Goal: Information Seeking & Learning: Learn about a topic

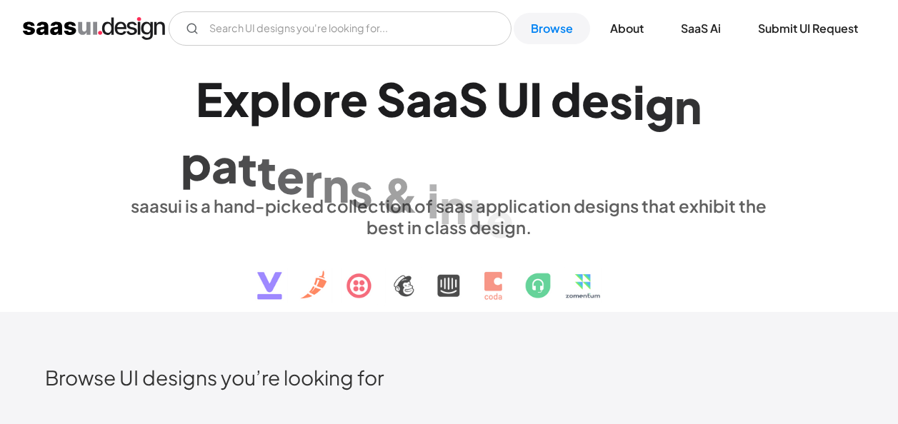
scroll to position [1069, 0]
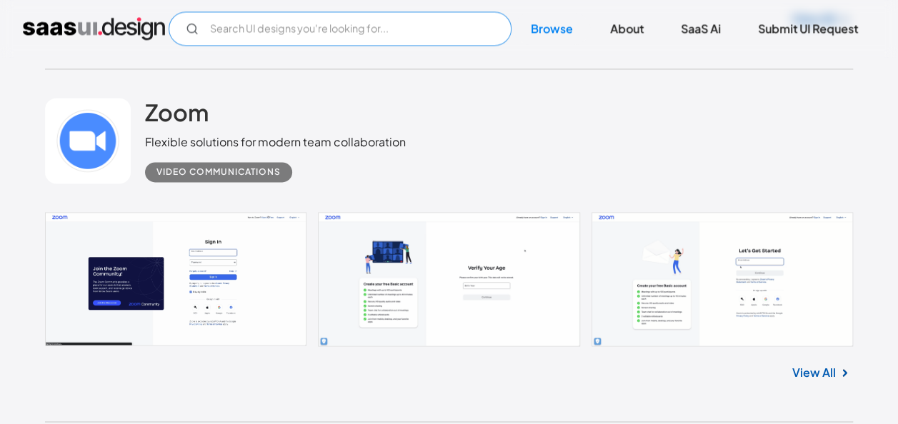
drag, startPoint x: 0, startPoint y: 0, endPoint x: 394, endPoint y: 38, distance: 396.0
click at [394, 38] on input "Email Form" at bounding box center [340, 28] width 343 height 34
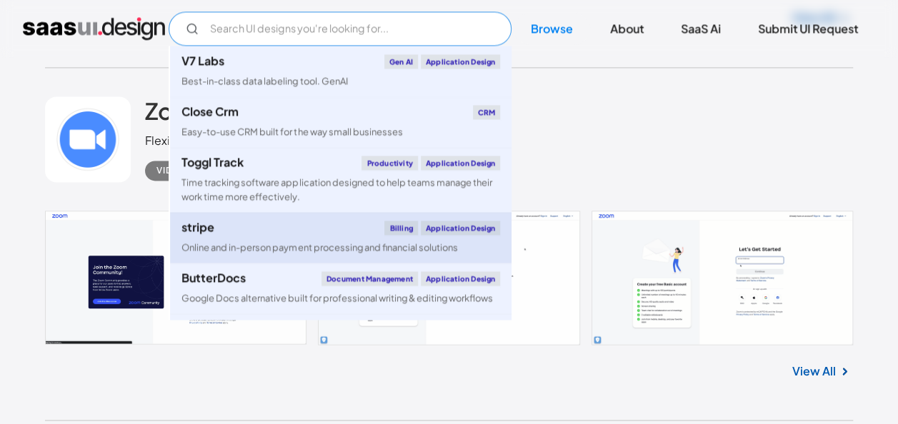
click at [299, 244] on div "Online and in-person payment processing and financial solutions" at bounding box center [319, 248] width 276 height 14
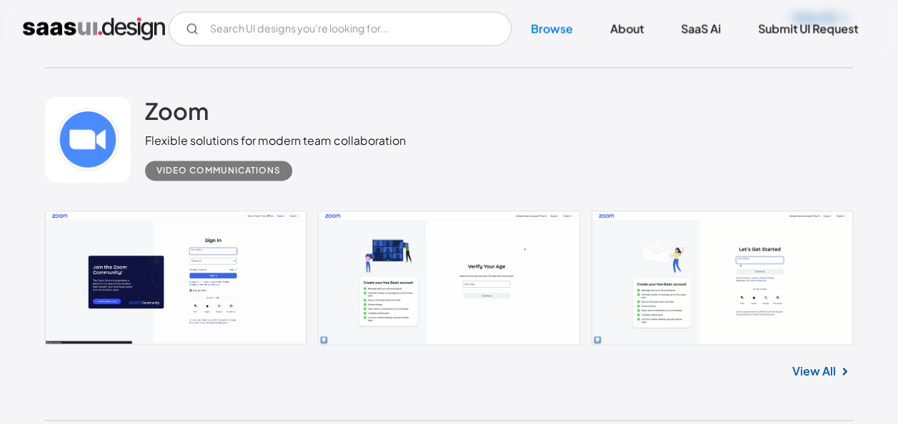
scroll to position [776, 0]
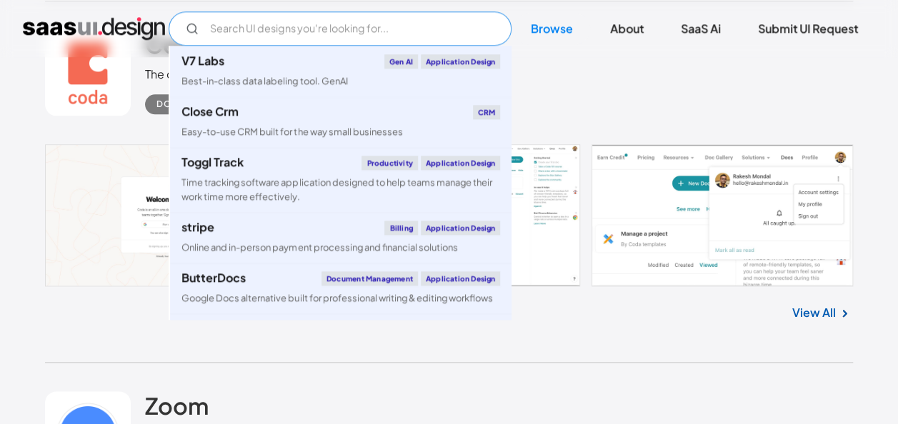
click at [374, 35] on input "Email Form" at bounding box center [340, 28] width 343 height 34
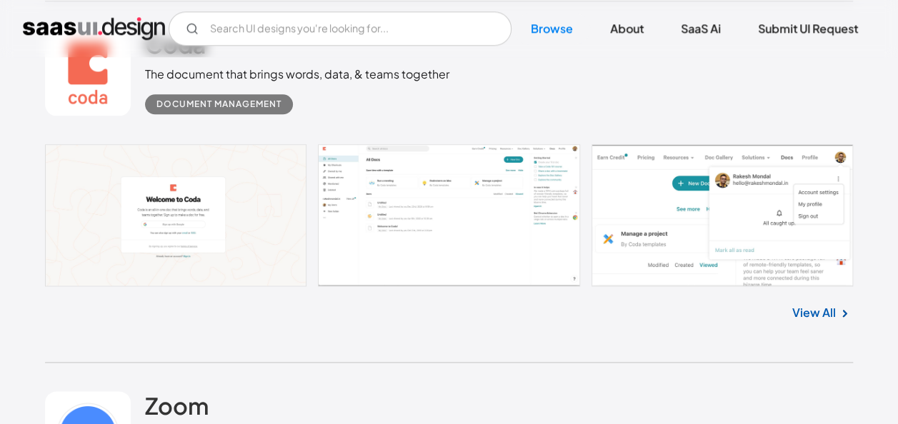
click at [609, 72] on div "Coda The document that brings words, data, & teams together Document Management" at bounding box center [449, 72] width 808 height 143
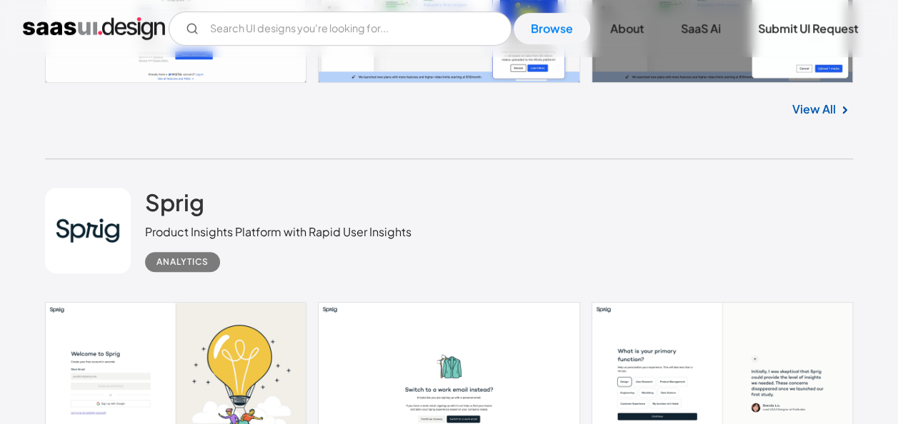
scroll to position [3266, 0]
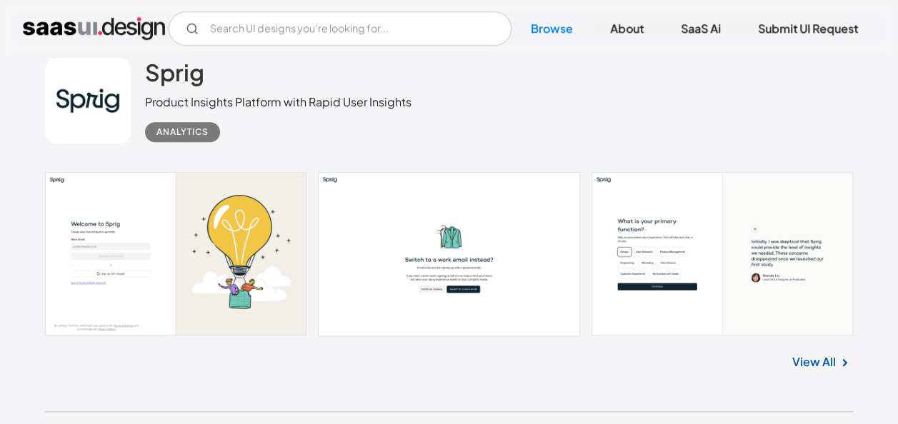
click at [558, 126] on div "Sprig Product Insights Platform with Rapid User Insights Analytics" at bounding box center [449, 100] width 808 height 143
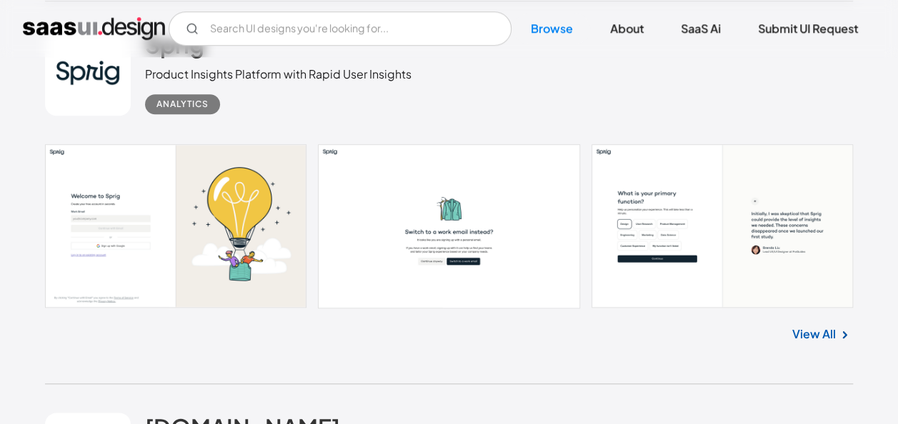
scroll to position [3296, 0]
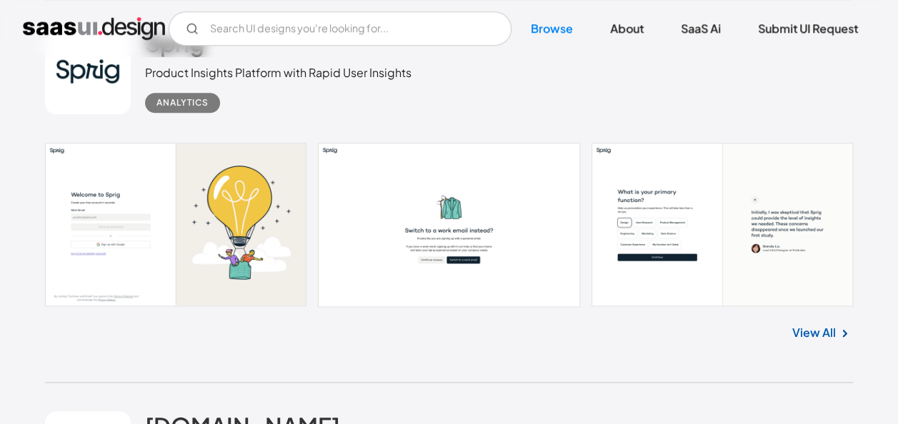
click at [818, 328] on link "View All" at bounding box center [814, 332] width 44 height 17
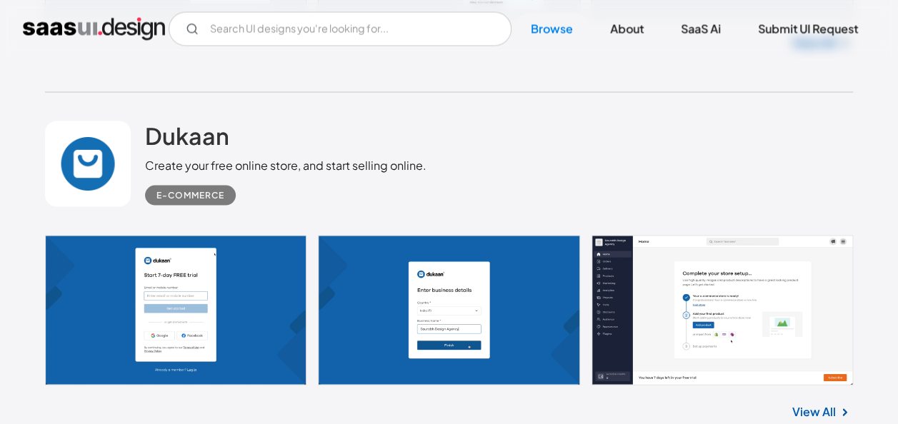
scroll to position [3966, 0]
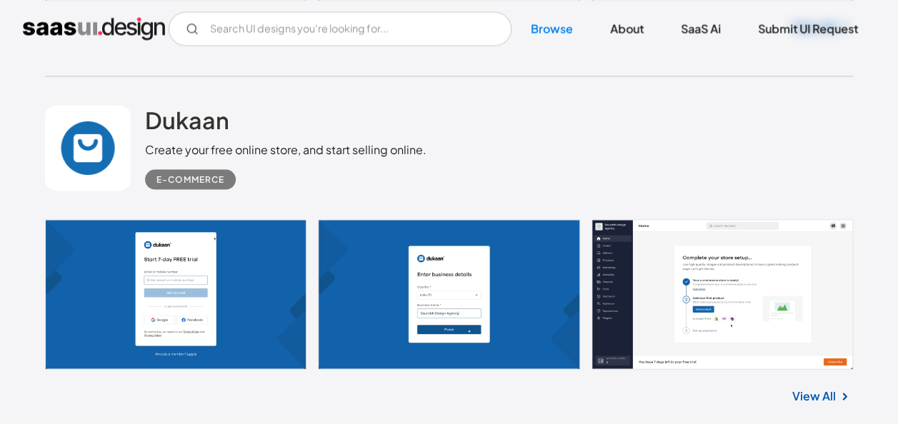
click at [611, 150] on div "Dukaan Create your free online store, and start selling online. E-commerce" at bounding box center [449, 147] width 808 height 143
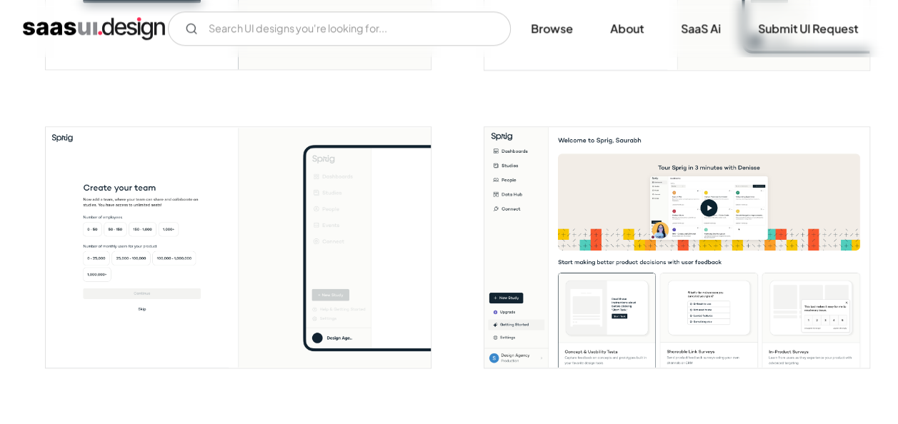
scroll to position [774, 0]
